Goal: Task Accomplishment & Management: Manage account settings

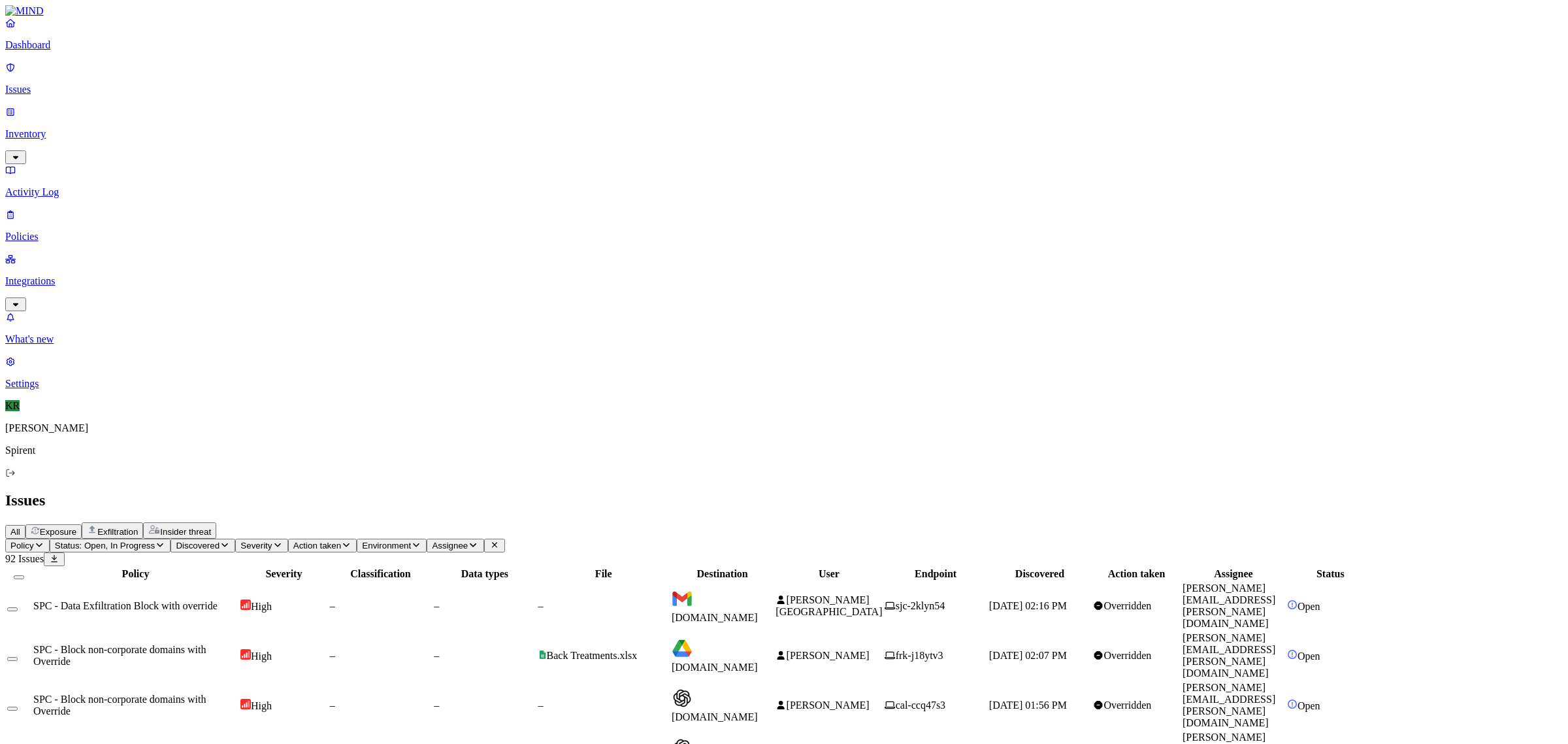
click at [758, 612] on span "[DOMAIN_NAME]" at bounding box center [715, 617] width 87 height 12
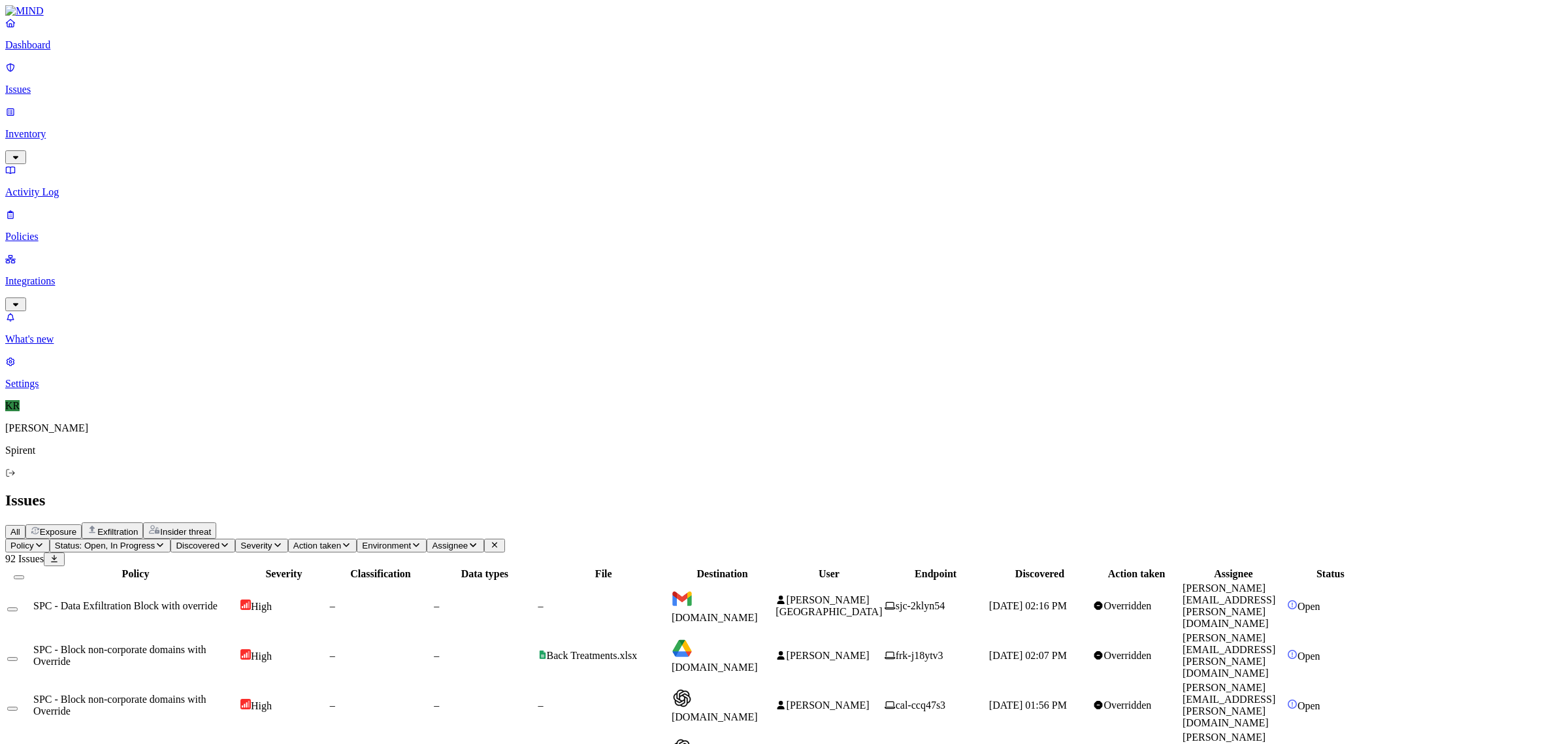
drag, startPoint x: 1454, startPoint y: 577, endPoint x: 1297, endPoint y: 577, distance: 157.0
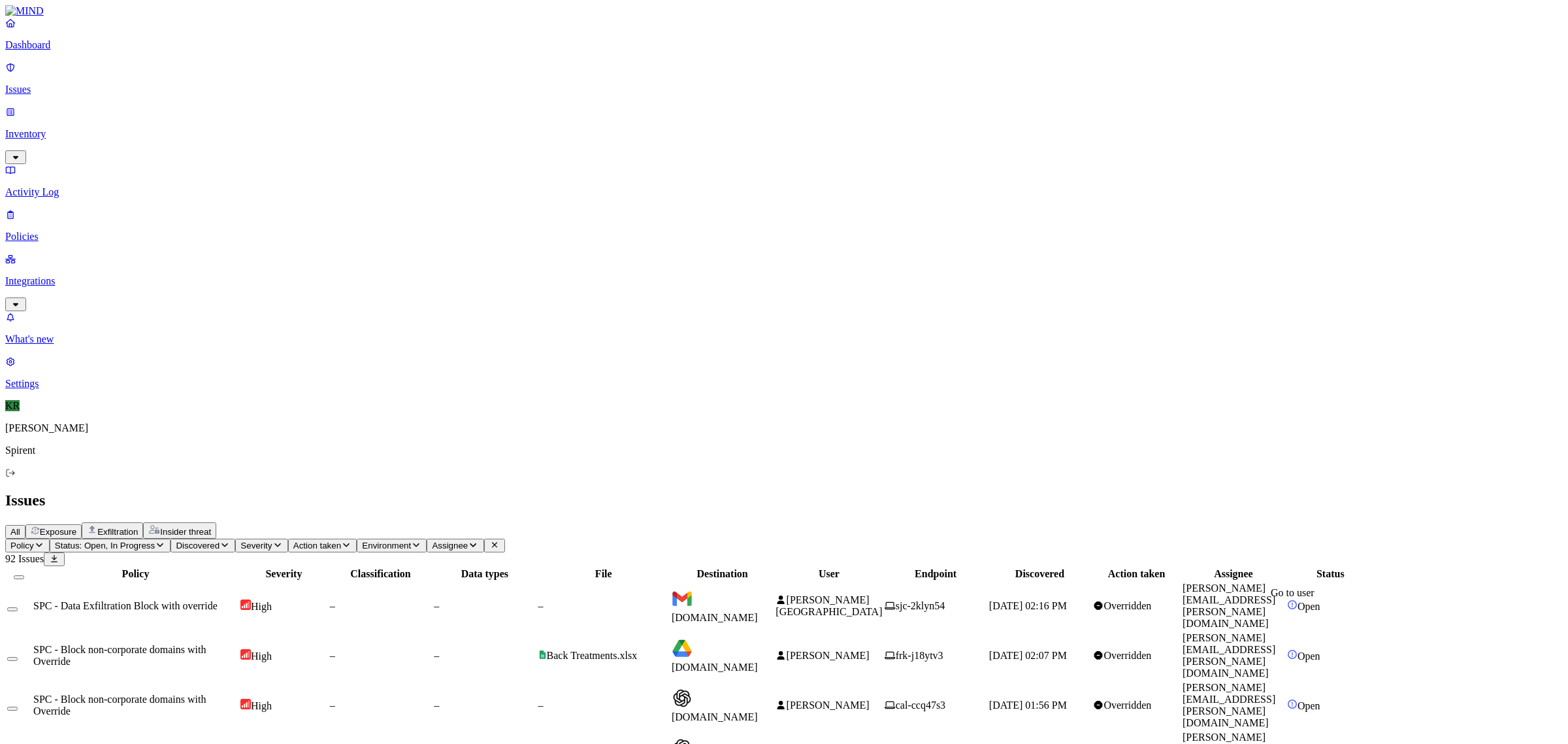
copy link "[PERSON_NAME][EMAIL_ADDRESS][PERSON_NAME][DOMAIN_NAME]"
drag, startPoint x: 1396, startPoint y: 621, endPoint x: 1296, endPoint y: 622, distance: 100.0
copy link "[PERSON_NAME][EMAIL_ADDRESS][PERSON_NAME][DOMAIN_NAME]"
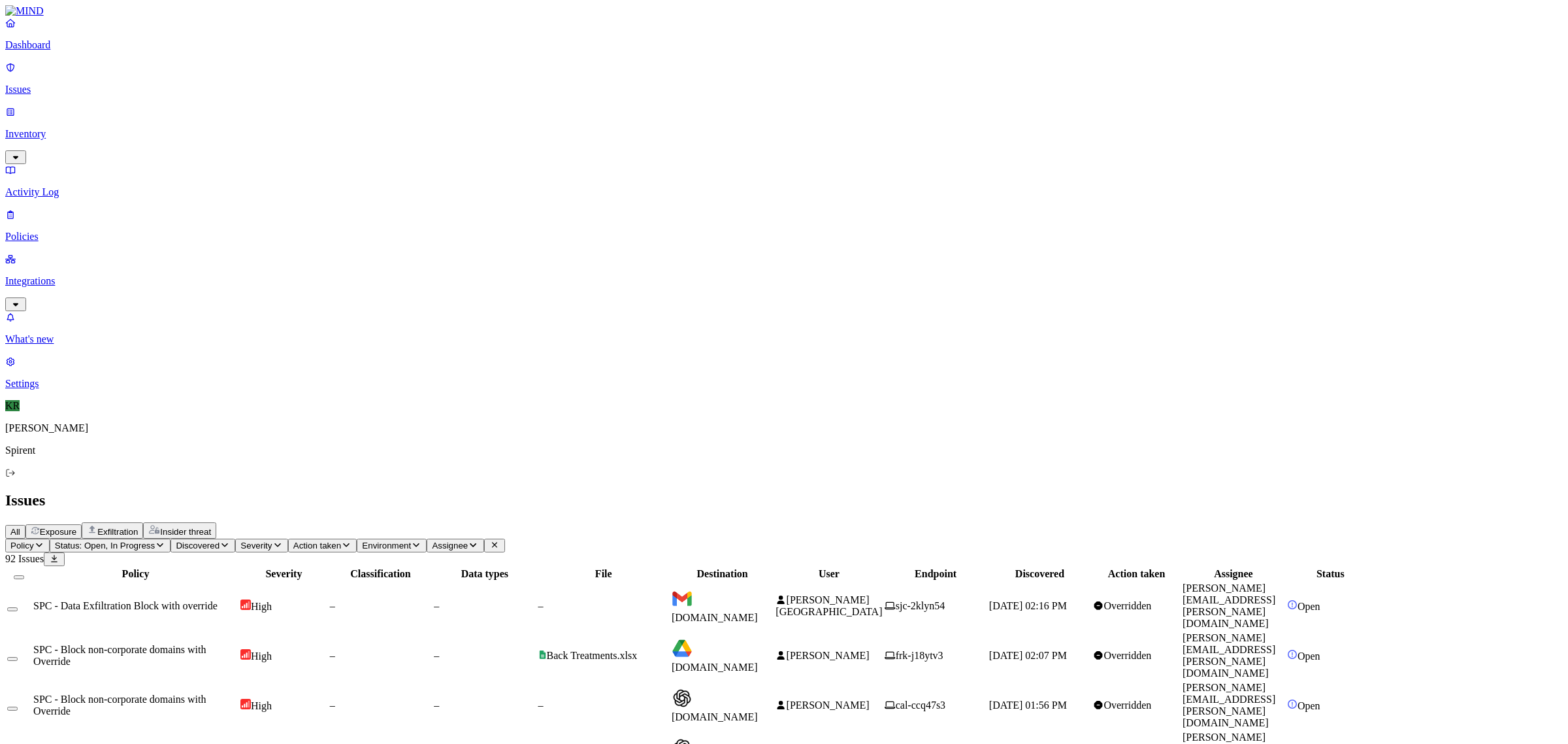
drag, startPoint x: 1403, startPoint y: 616, endPoint x: 1296, endPoint y: 617, distance: 107.0
copy link "[EMAIL_ADDRESS][DOMAIN_NAME]"
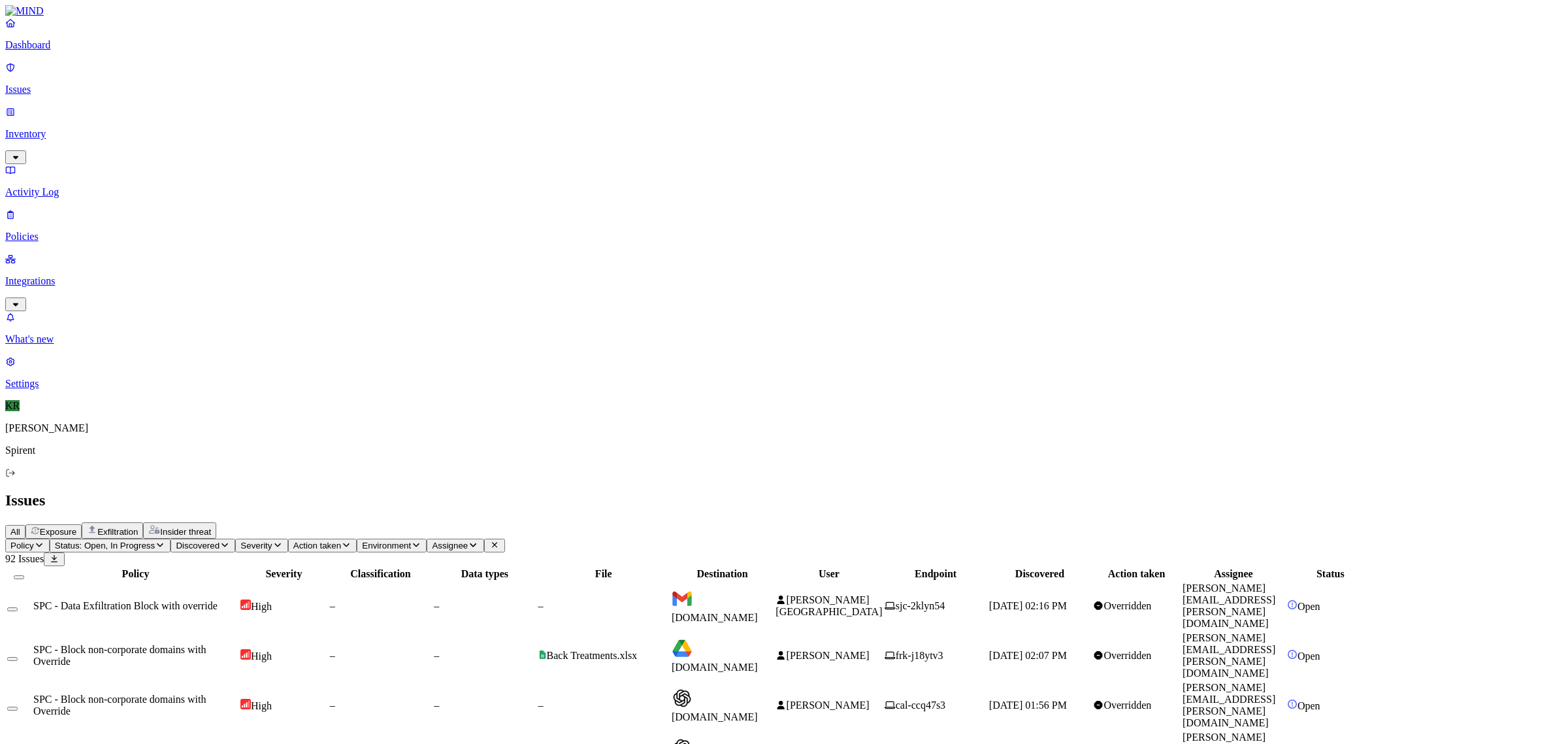
click at [24, 575] on button "Select all" at bounding box center [19, 577] width 11 height 4
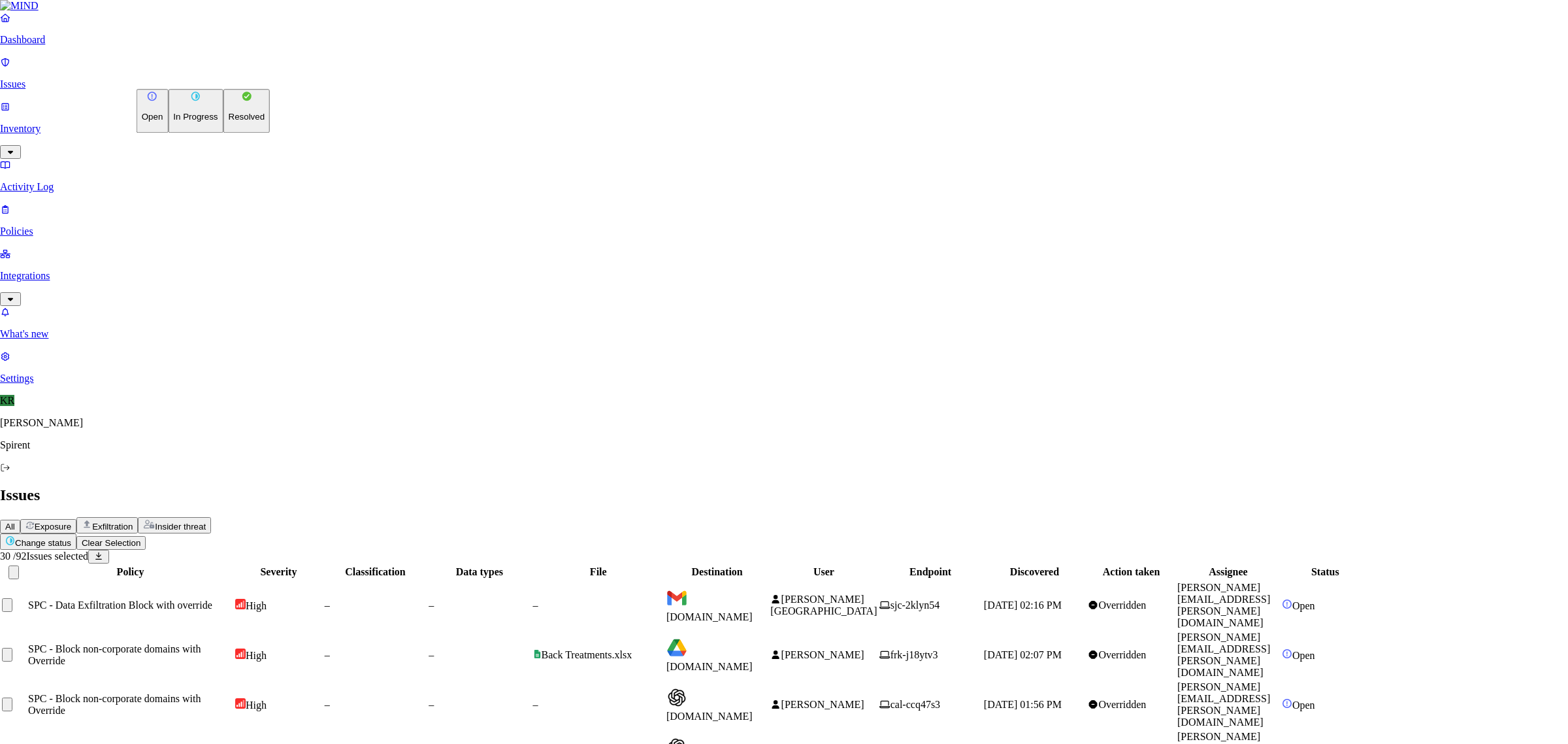
click at [229, 122] on p "Resolved" at bounding box center [247, 117] width 36 height 10
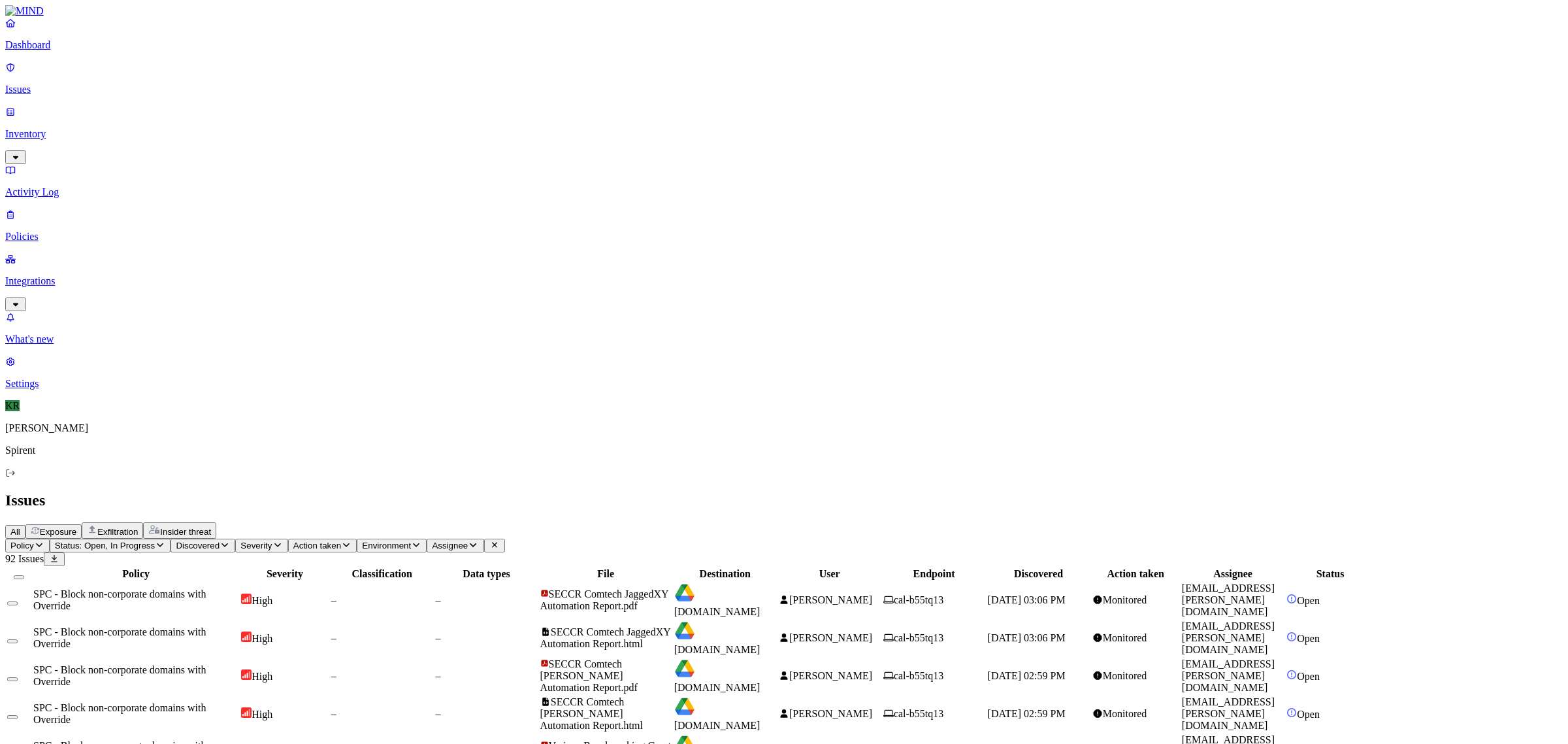
click at [669, 588] on span "SECCR Comtech JaggedXY Automation Report.pdf" at bounding box center [604, 600] width 128 height 23
click at [761, 719] on span "[DOMAIN_NAME]" at bounding box center [717, 725] width 87 height 12
drag, startPoint x: 1185, startPoint y: 8, endPoint x: 1189, endPoint y: 14, distance: 7.2
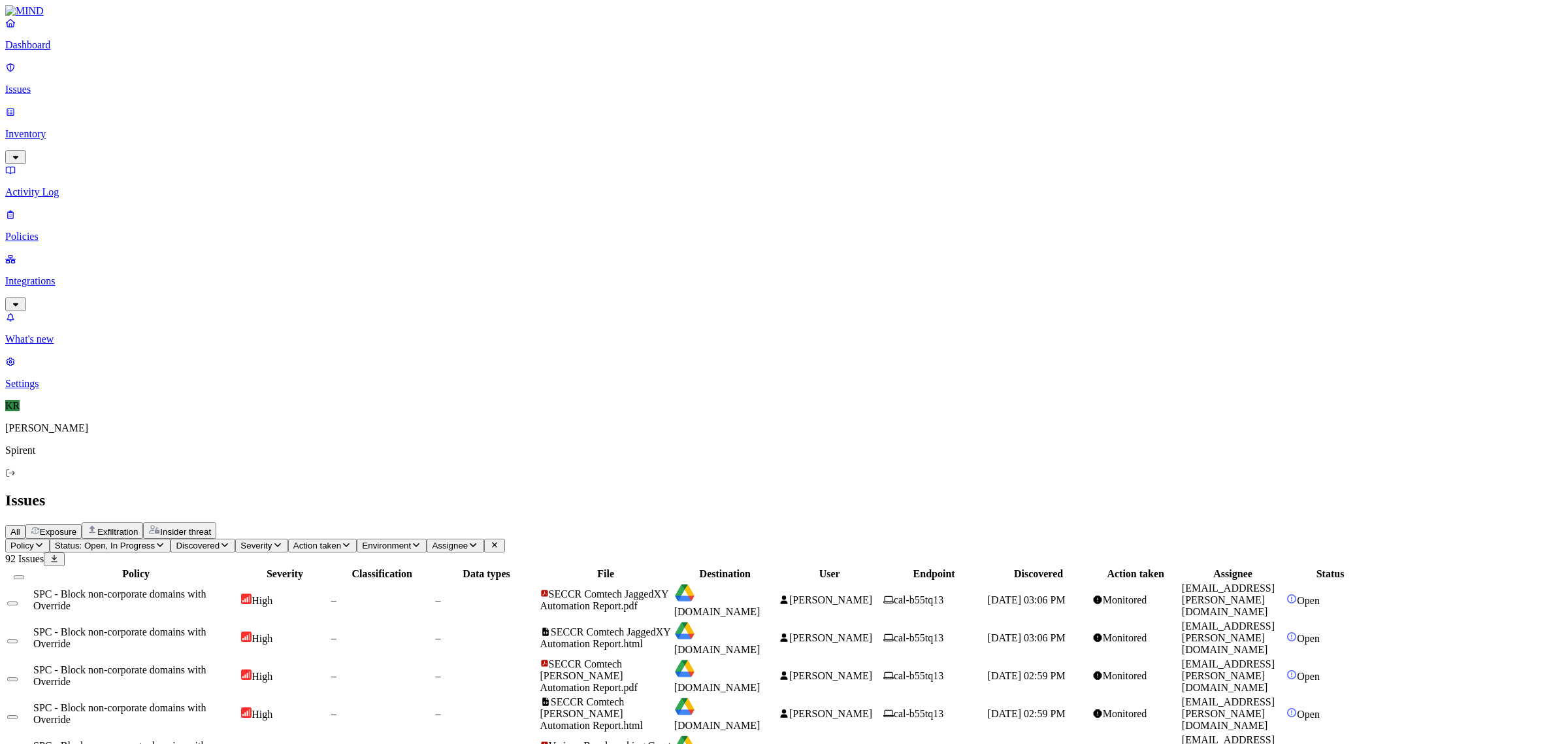
scroll to position [25, 0]
drag, startPoint x: 1422, startPoint y: 529, endPoint x: 1297, endPoint y: 537, distance: 125.3
copy link "[PERSON_NAME][EMAIL_ADDRESS][PERSON_NAME][DOMAIN_NAME]"
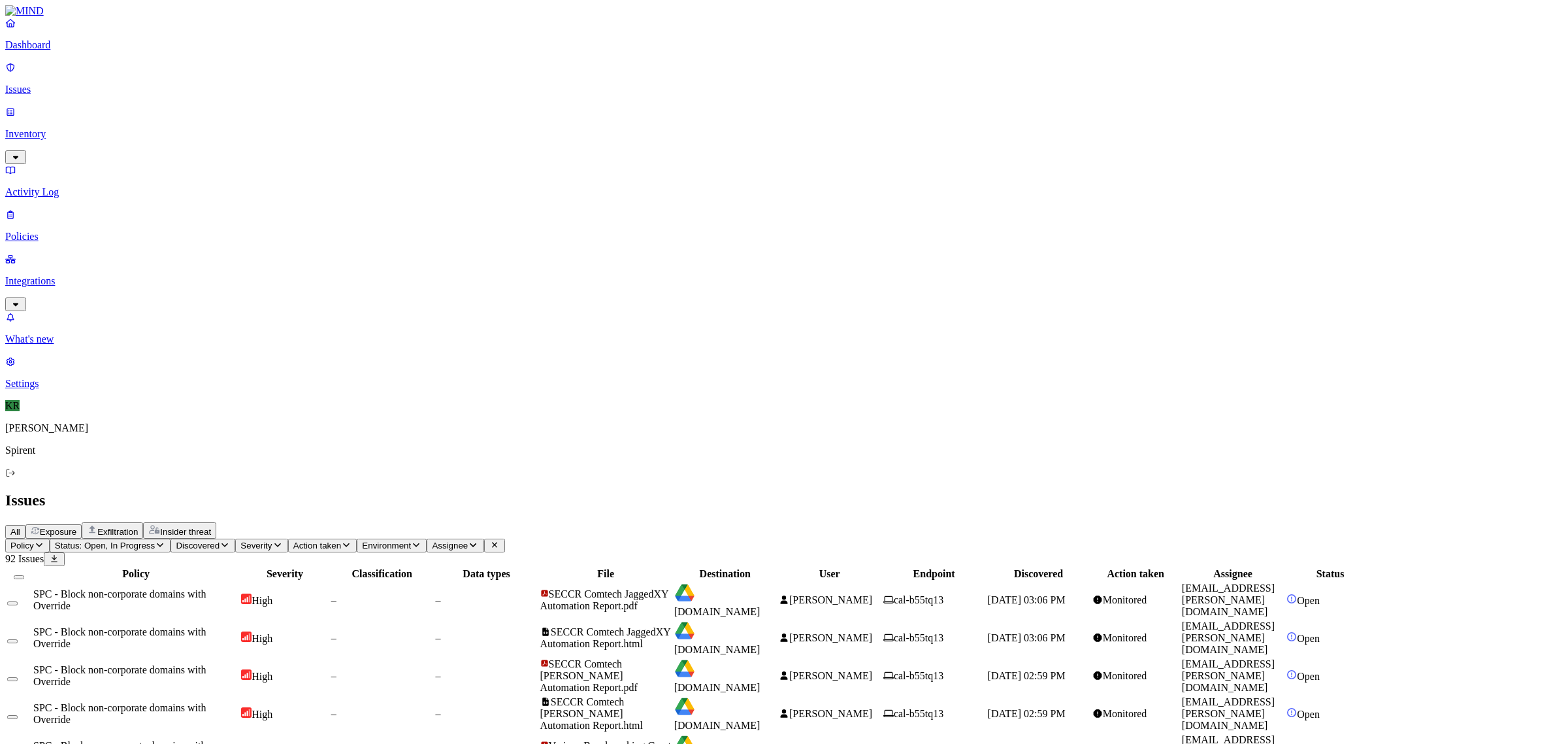
click at [24, 575] on button "Select all" at bounding box center [19, 577] width 11 height 4
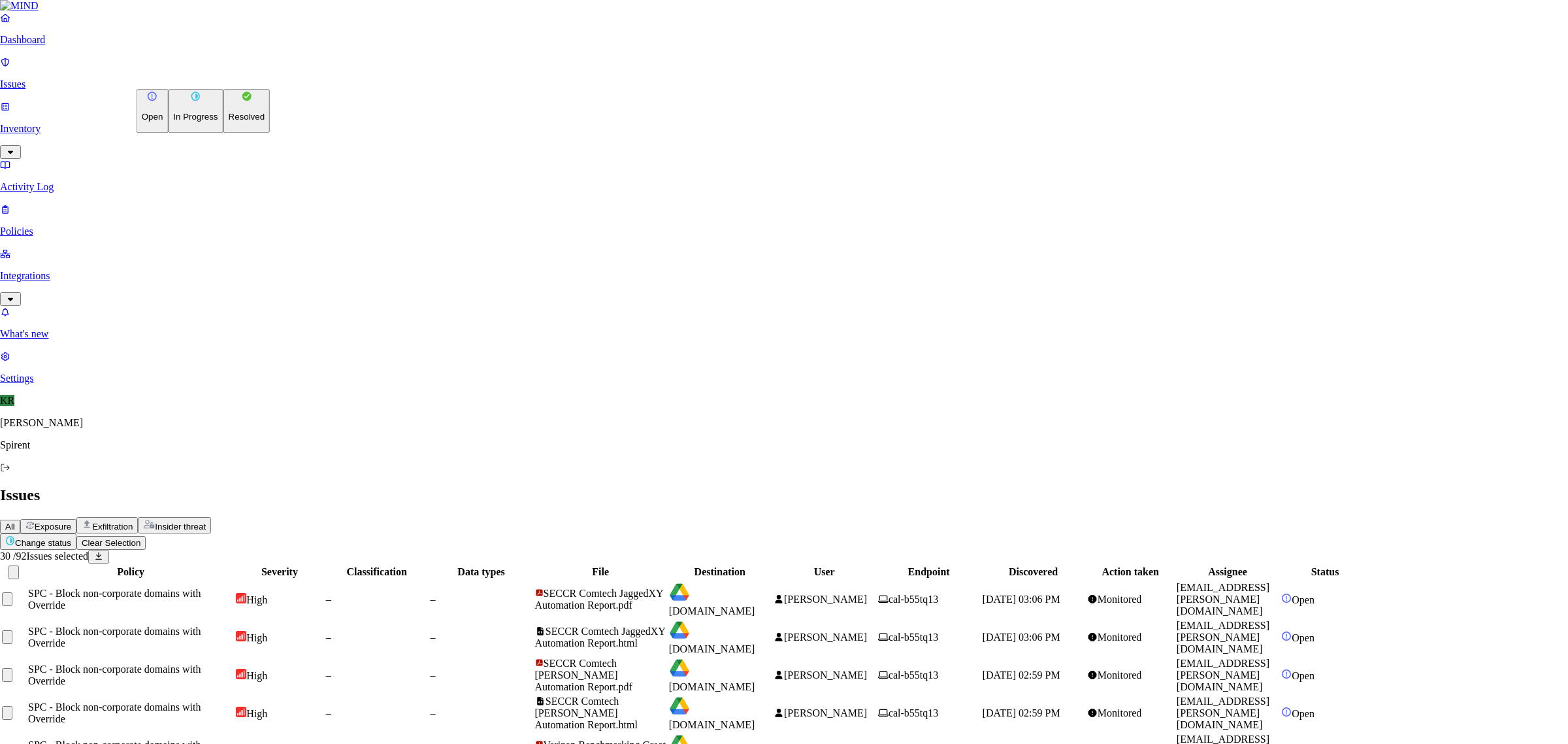
click at [229, 122] on p "Resolved" at bounding box center [247, 117] width 36 height 10
drag, startPoint x: 883, startPoint y: 256, endPoint x: 889, endPoint y: 250, distance: 8.5
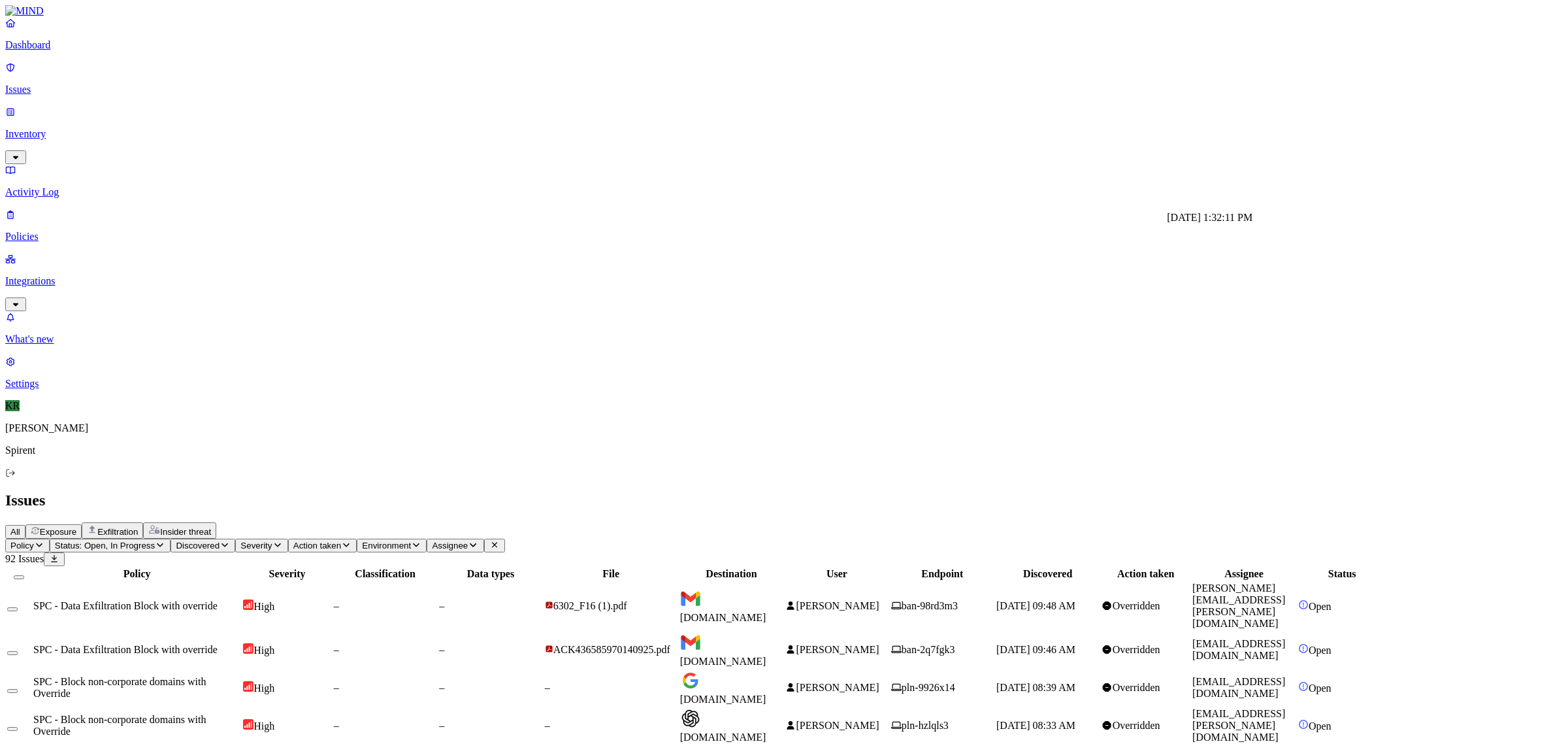
drag, startPoint x: 1385, startPoint y: 618, endPoint x: 1297, endPoint y: 616, distance: 88.0
click at [879, 719] on span "[PERSON_NAME]" at bounding box center [838, 725] width 83 height 12
click at [879, 682] on span "[PERSON_NAME]" at bounding box center [838, 687] width 83 height 12
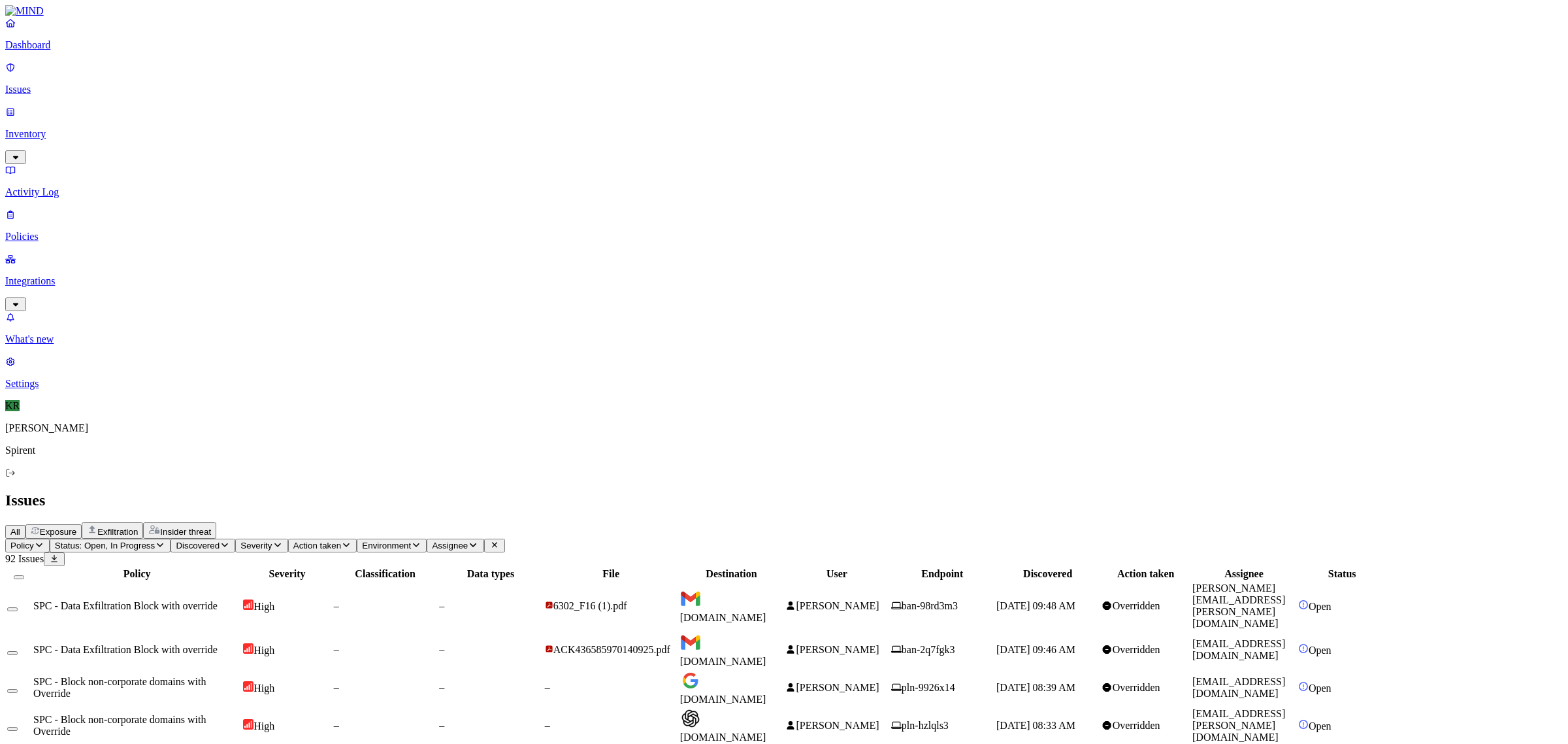
click at [889, 632] on td "[PERSON_NAME]" at bounding box center [836, 649] width 103 height 36
click at [879, 600] on span "[PERSON_NAME]" at bounding box center [838, 605] width 83 height 12
click at [784, 582] on td "[DOMAIN_NAME]" at bounding box center [730, 606] width 103 height 49
click at [24, 575] on button "Select all" at bounding box center [19, 577] width 11 height 4
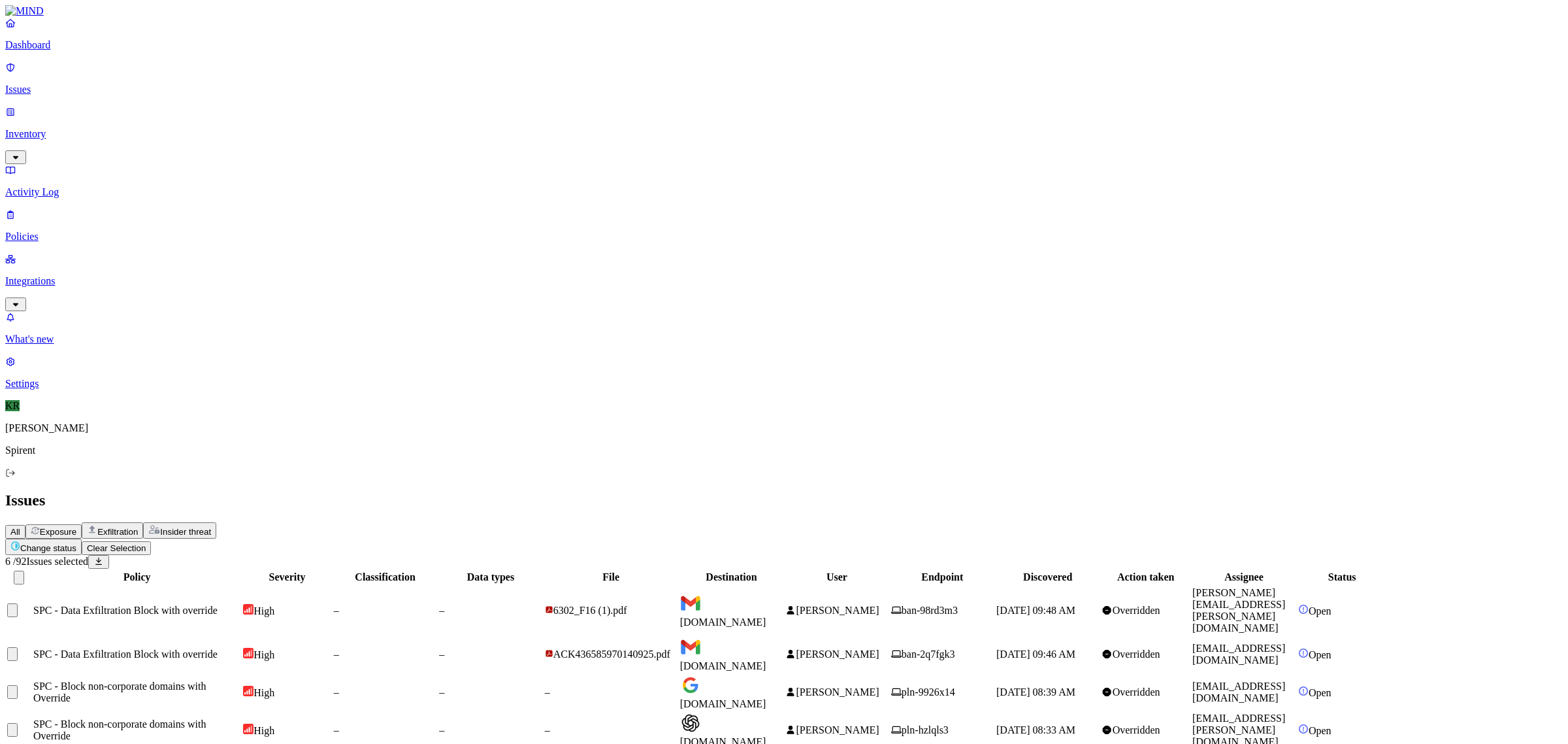
click at [185, 73] on html "Dashboard Issues Inventory Activity Log Policies Integrations What's new 1 Sett…" at bounding box center [784, 441] width 1568 height 882
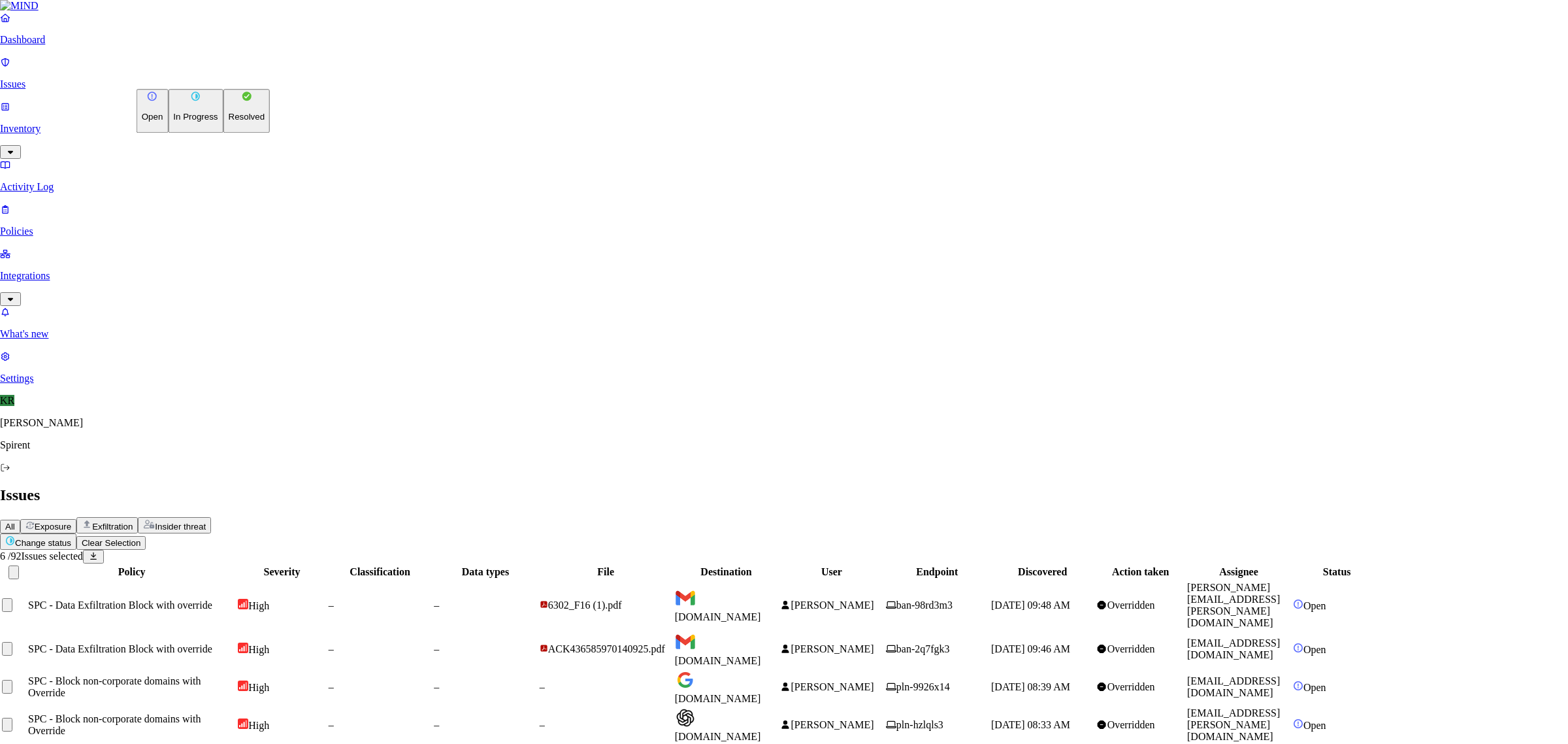
click at [229, 122] on p "Resolved" at bounding box center [247, 117] width 36 height 10
